Goal: Task Accomplishment & Management: Find specific page/section

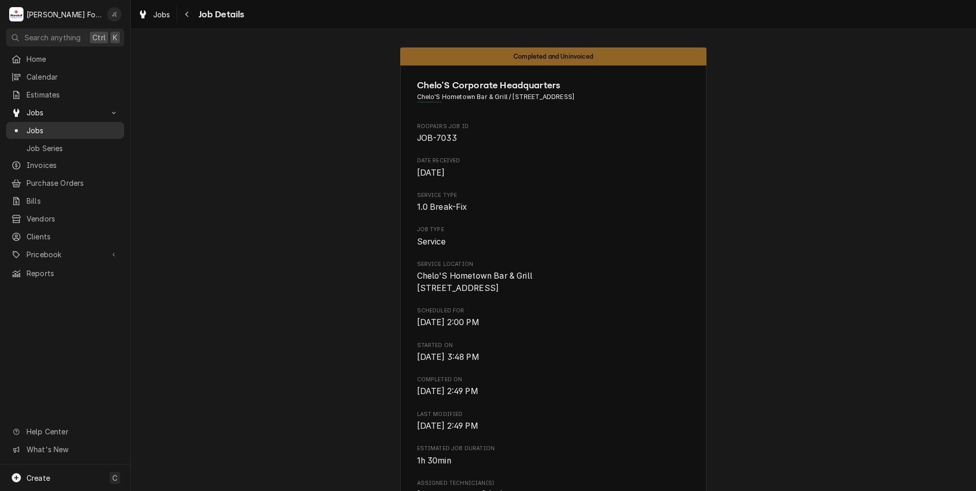
click at [32, 125] on span "Jobs" at bounding box center [73, 130] width 92 height 11
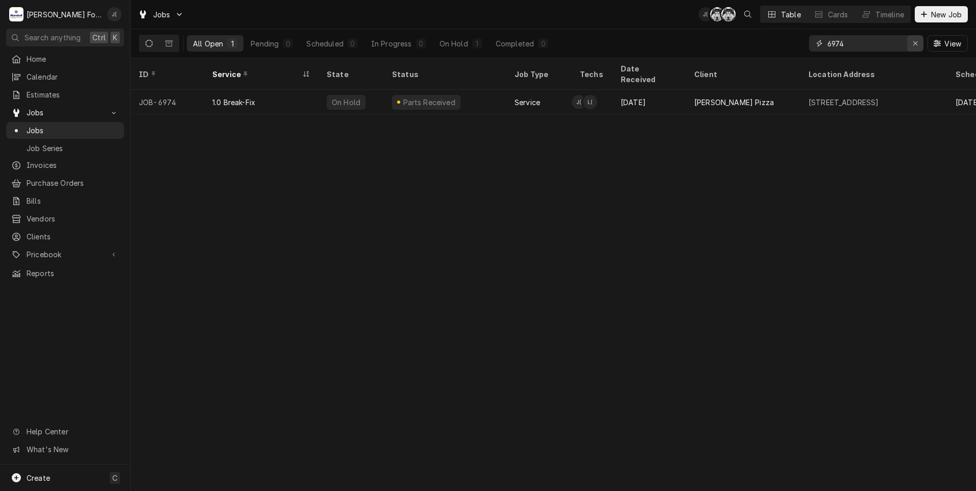
click at [917, 45] on icon "Erase input" at bounding box center [915, 43] width 4 height 4
click at [897, 47] on input "Dynamic Content Wrapper" at bounding box center [875, 43] width 96 height 16
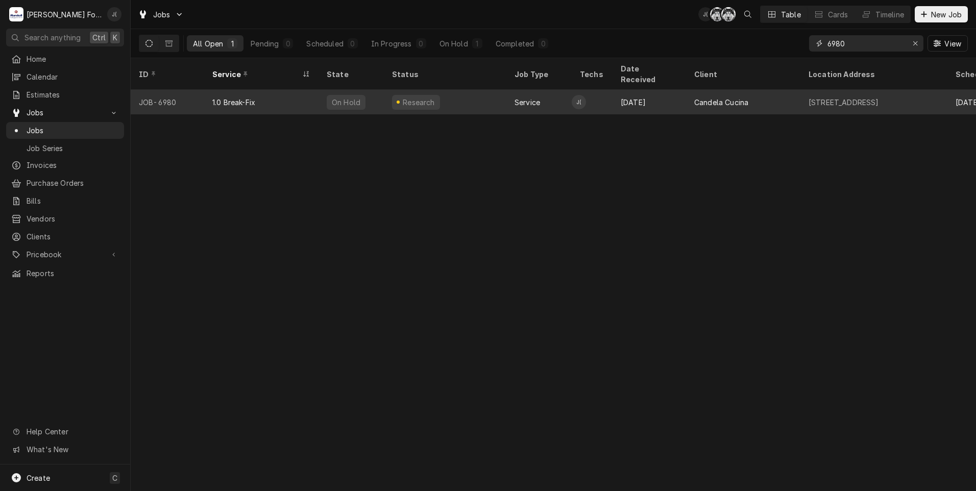
type input "6980"
click at [374, 94] on div "On Hold" at bounding box center [350, 102] width 65 height 24
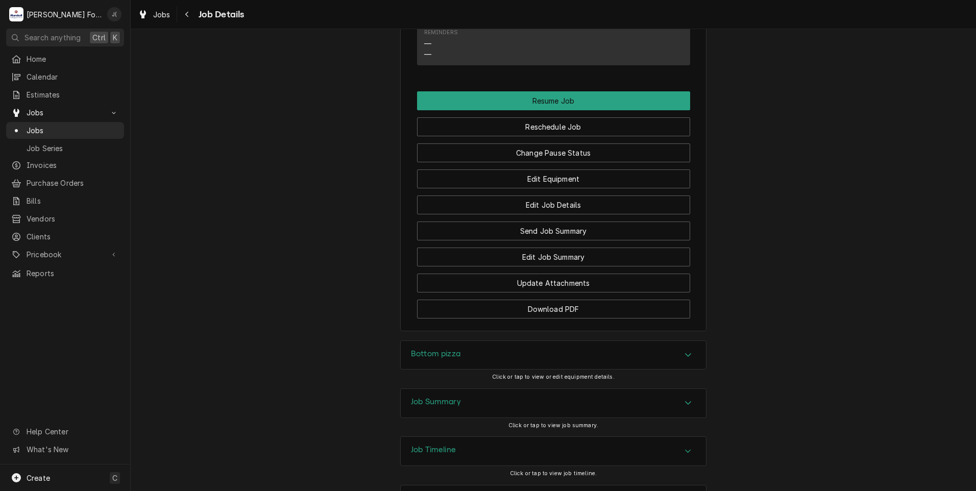
scroll to position [871, 0]
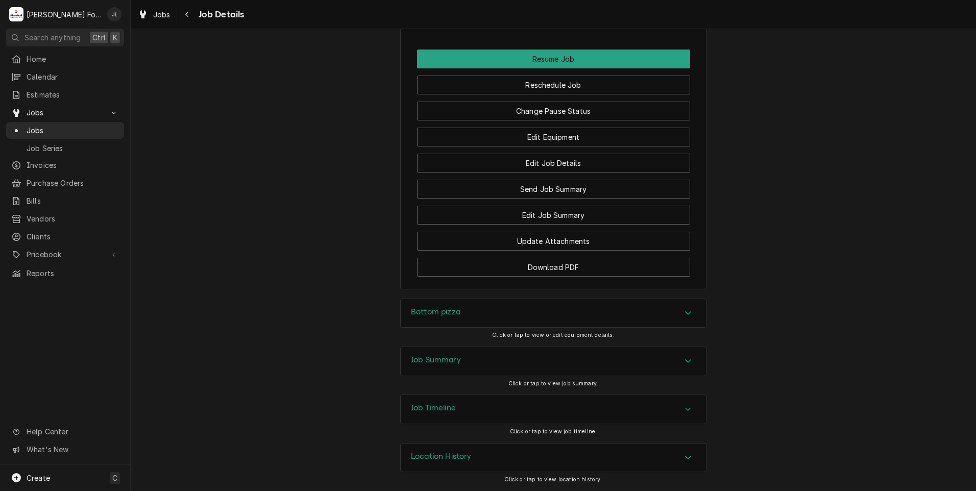
click at [456, 316] on div "Bottom pizza" at bounding box center [553, 313] width 305 height 29
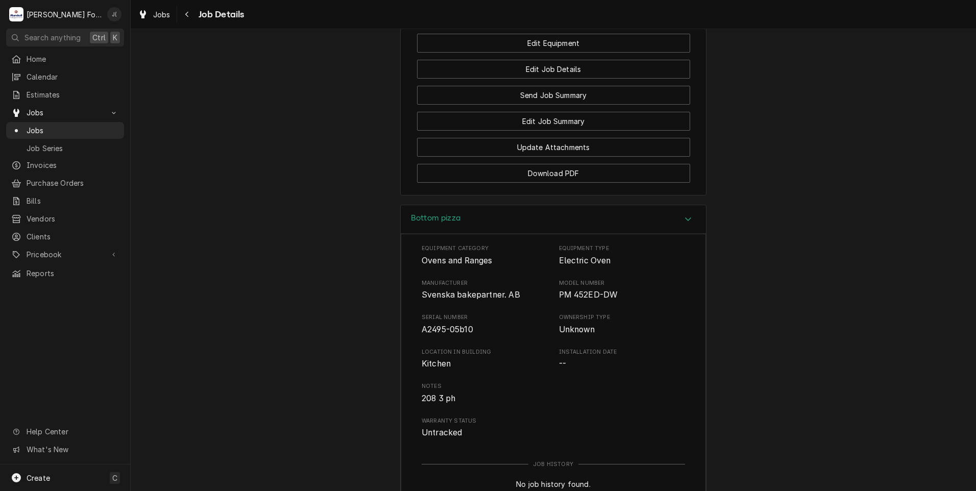
scroll to position [1075, 0]
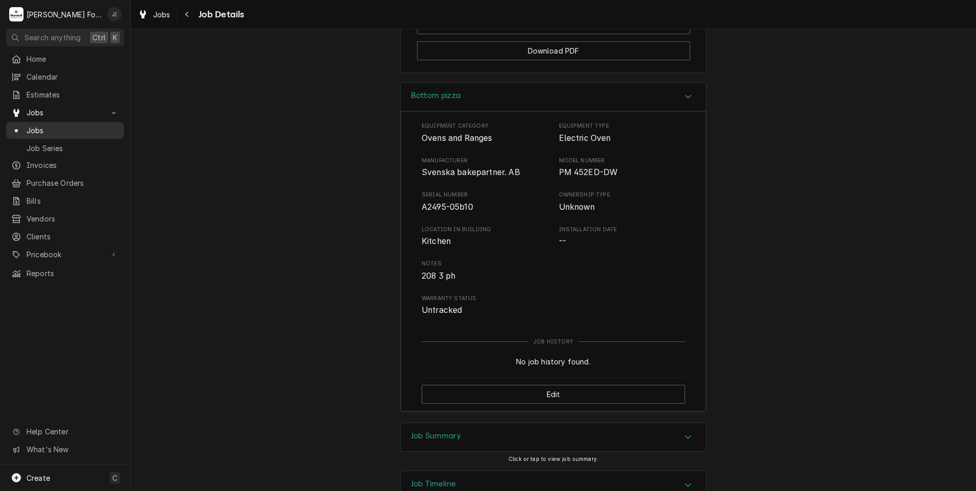
click at [39, 131] on span "Jobs" at bounding box center [73, 130] width 92 height 11
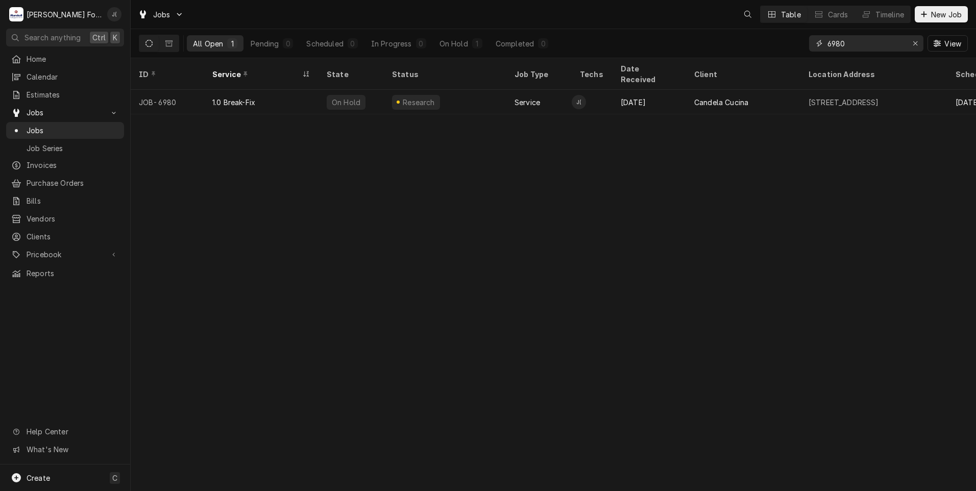
drag, startPoint x: 856, startPoint y: 46, endPoint x: 649, endPoint y: 49, distance: 207.2
click at [654, 48] on div "All Open 1 Pending 0 Scheduled 0 In Progress 0 On Hold 1 Completed 0 6980 View" at bounding box center [553, 43] width 829 height 29
type input "6980"
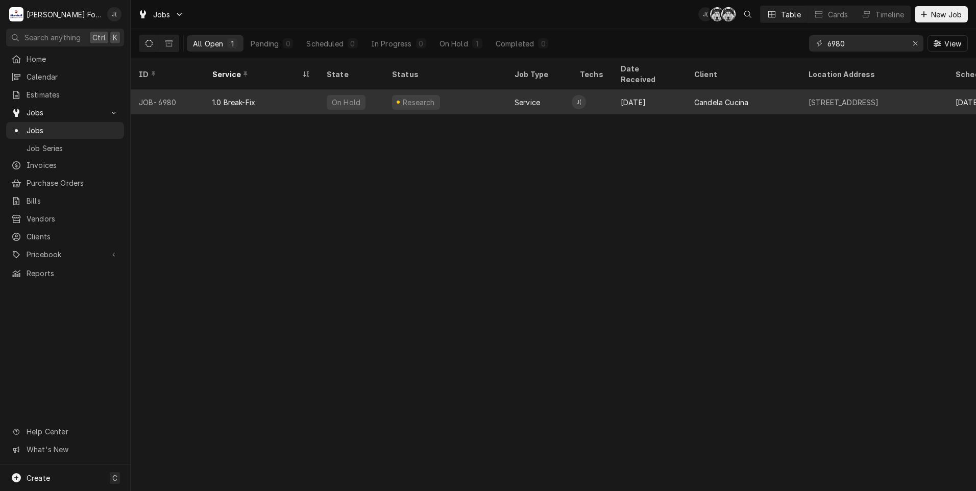
click at [290, 94] on div "1.0 Break-Fix" at bounding box center [261, 102] width 114 height 24
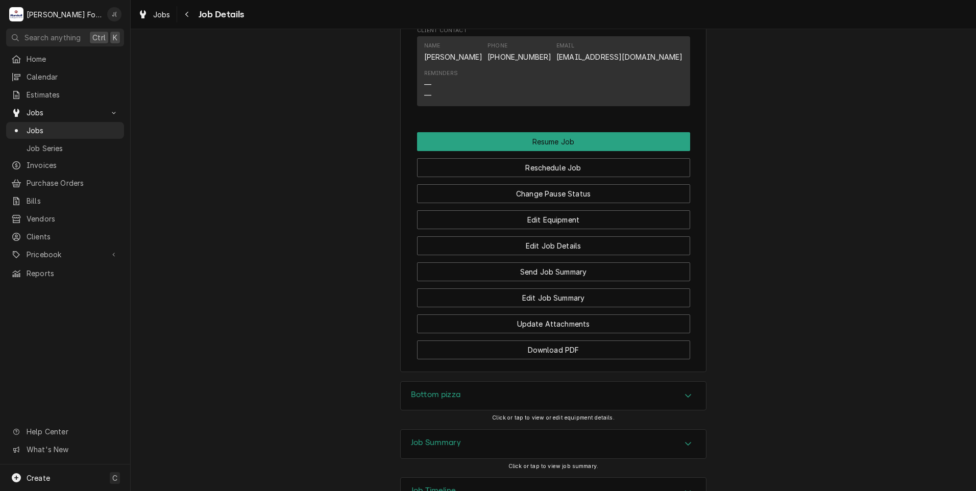
scroll to position [868, 0]
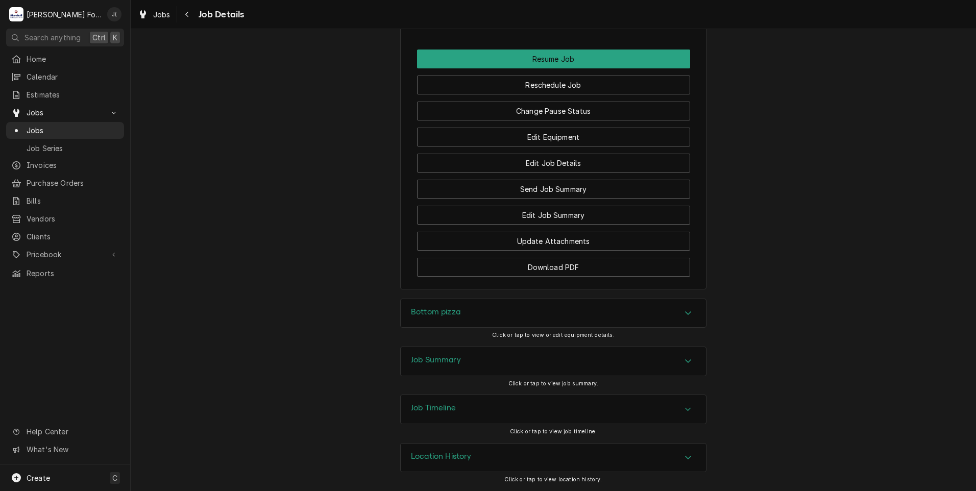
click at [447, 363] on h3 "Job Summary" at bounding box center [436, 360] width 50 height 10
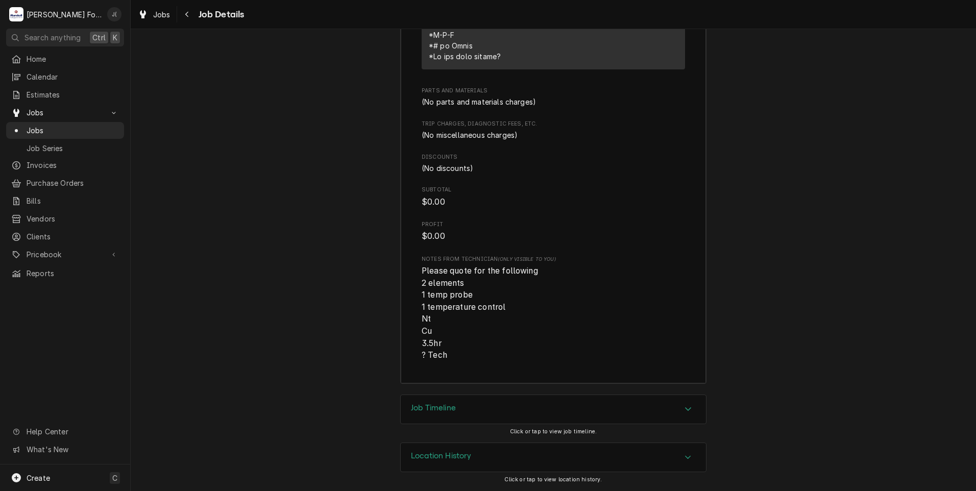
scroll to position [1744, 0]
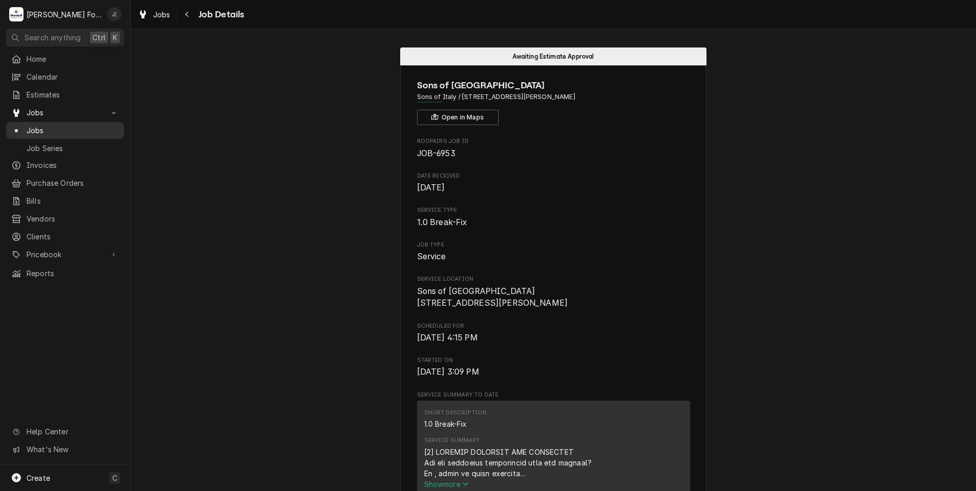
click at [28, 129] on span "Jobs" at bounding box center [73, 130] width 92 height 11
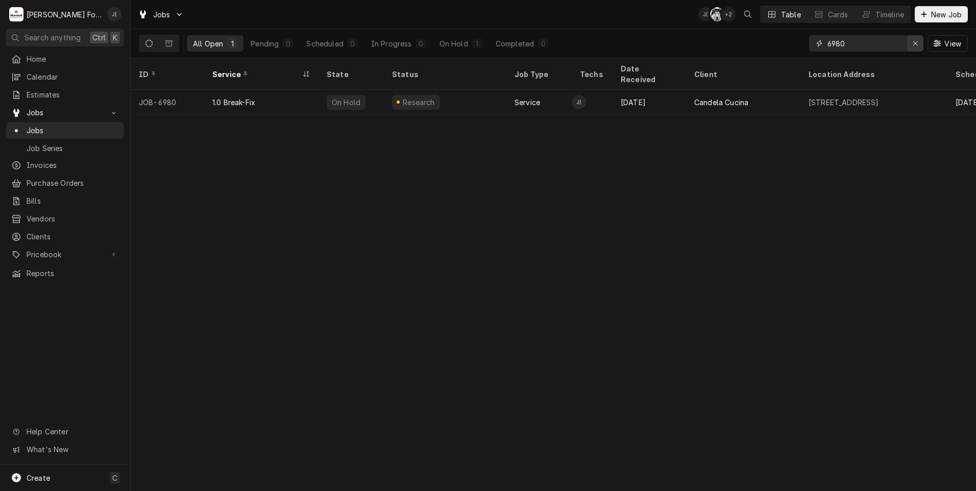
drag, startPoint x: 918, startPoint y: 46, endPoint x: 888, endPoint y: 43, distance: 30.3
click at [912, 44] on div "Erase input" at bounding box center [915, 43] width 10 height 10
click at [882, 42] on input "Dynamic Content Wrapper" at bounding box center [875, 43] width 96 height 16
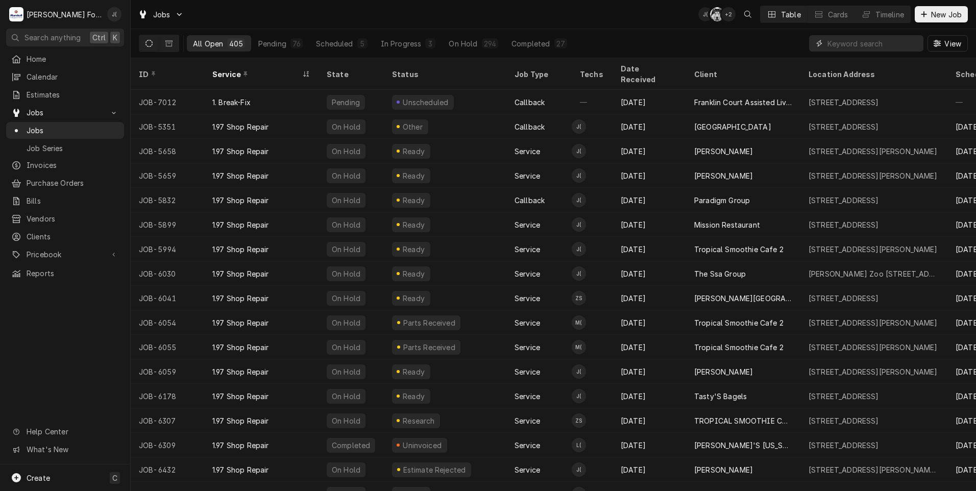
click at [849, 45] on input "Dynamic Content Wrapper" at bounding box center [872, 43] width 91 height 16
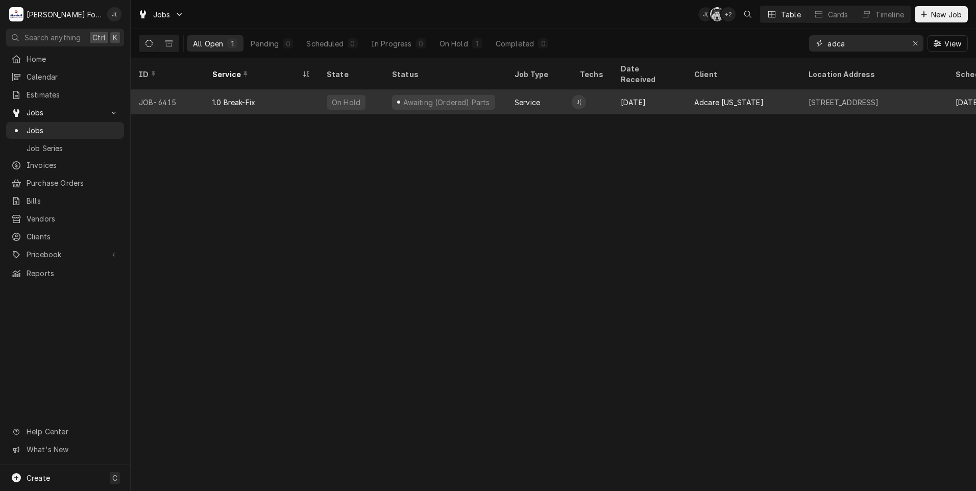
type input "adca"
click at [500, 90] on div "Awaiting (Ordered) Parts" at bounding box center [445, 102] width 122 height 24
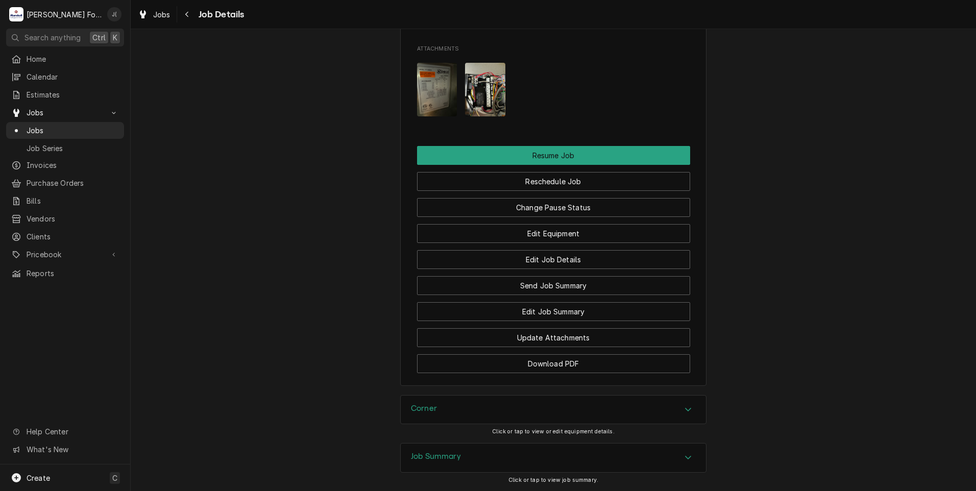
scroll to position [1225, 0]
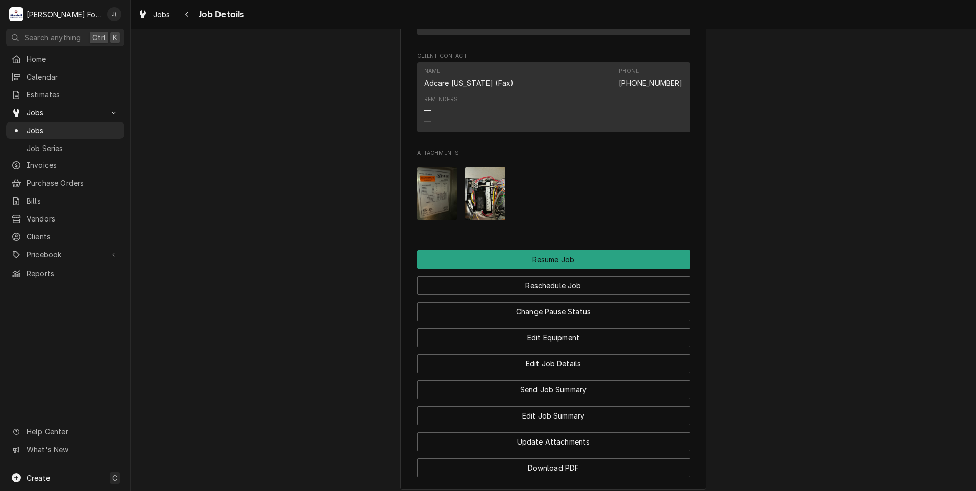
click at [433, 210] on img "Attachments" at bounding box center [437, 194] width 40 height 54
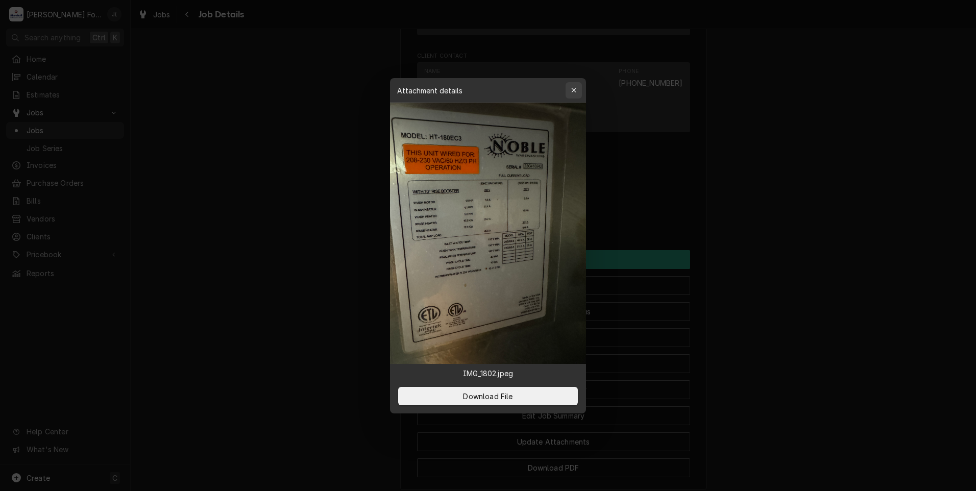
click at [574, 89] on icon "button" at bounding box center [574, 90] width 6 height 7
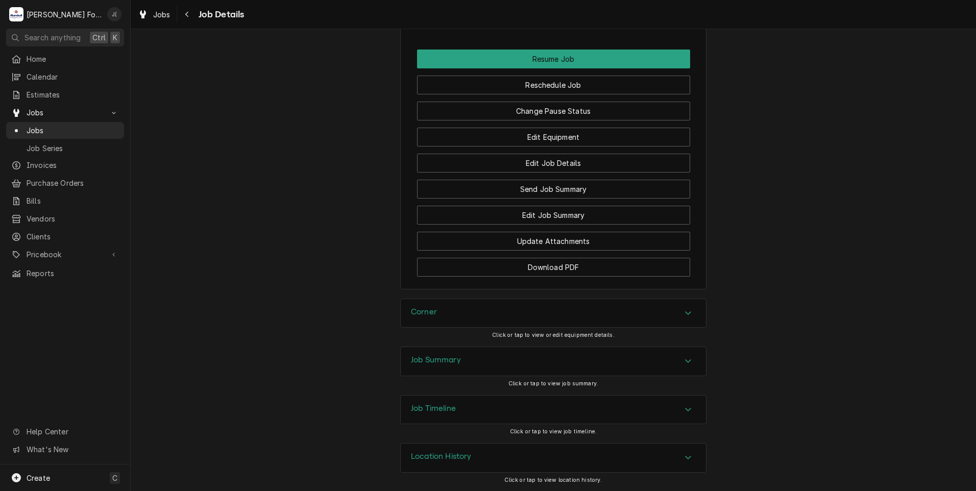
scroll to position [1450, 0]
click at [437, 309] on div "Corner" at bounding box center [553, 313] width 305 height 29
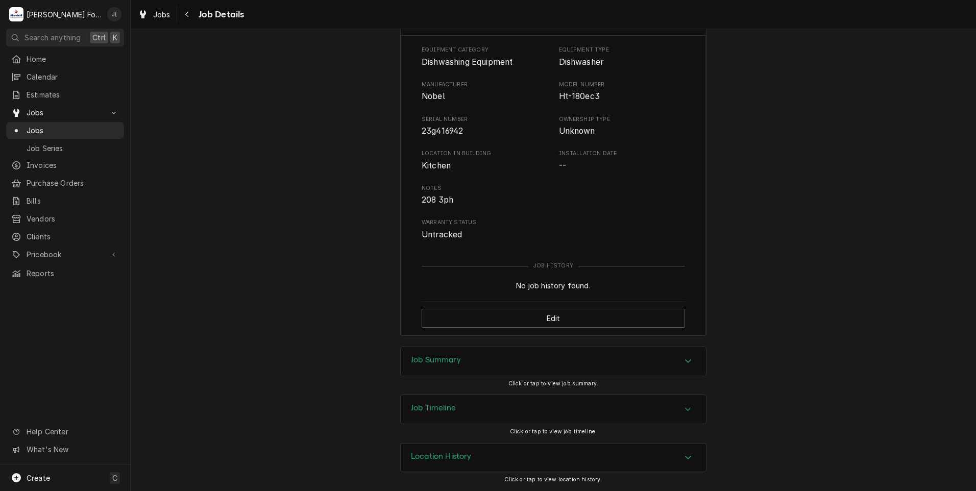
scroll to position [1742, 0]
click at [445, 358] on h3 "Job Summary" at bounding box center [436, 360] width 50 height 10
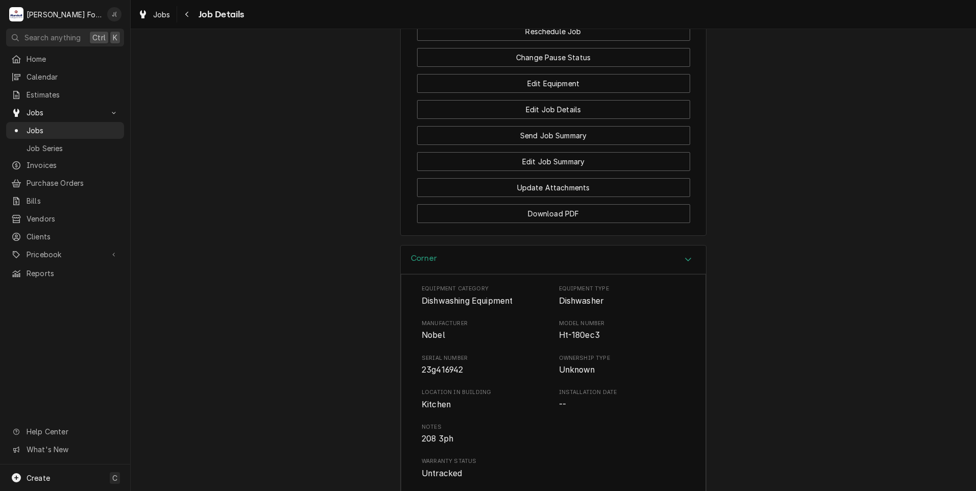
scroll to position [1436, 0]
